Goal: Navigation & Orientation: Find specific page/section

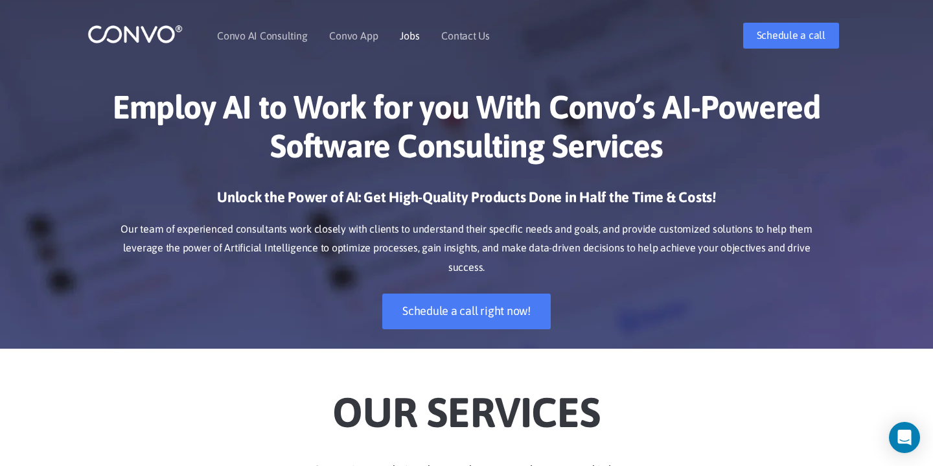
click at [404, 38] on link "Jobs" at bounding box center [409, 35] width 19 height 10
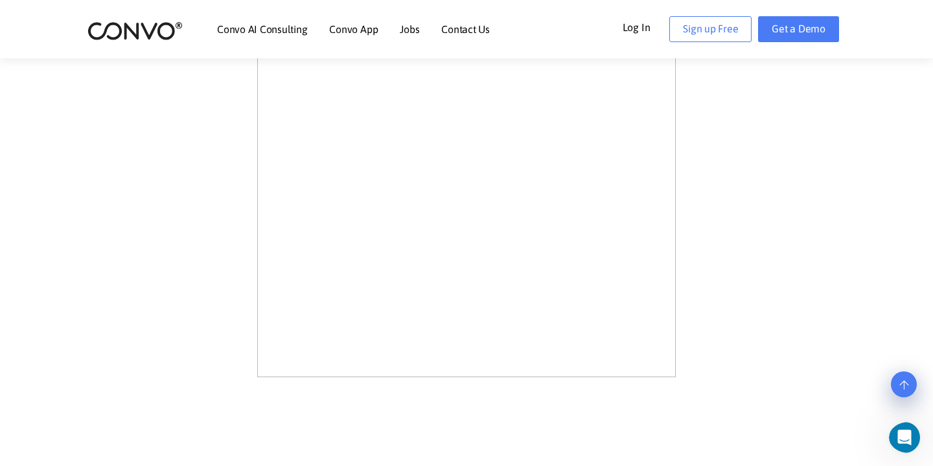
scroll to position [662, 0]
